Goal: Information Seeking & Learning: Understand process/instructions

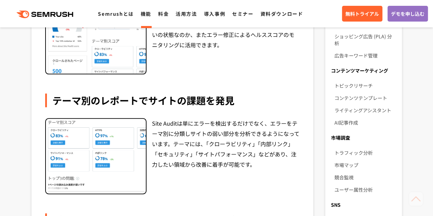
scroll to position [342, 0]
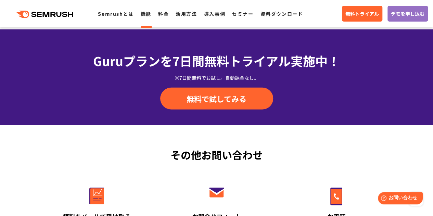
scroll to position [719, 0]
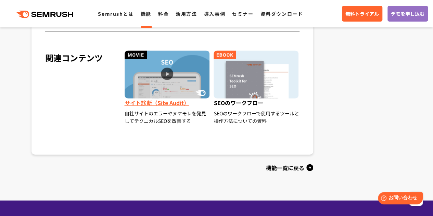
click at [171, 67] on img at bounding box center [167, 75] width 85 height 48
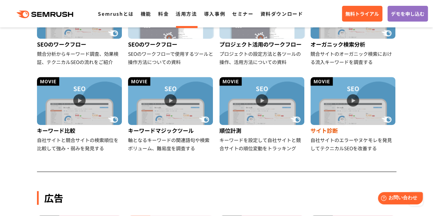
scroll to position [226, 0]
